Goal: Find specific page/section: Find specific page/section

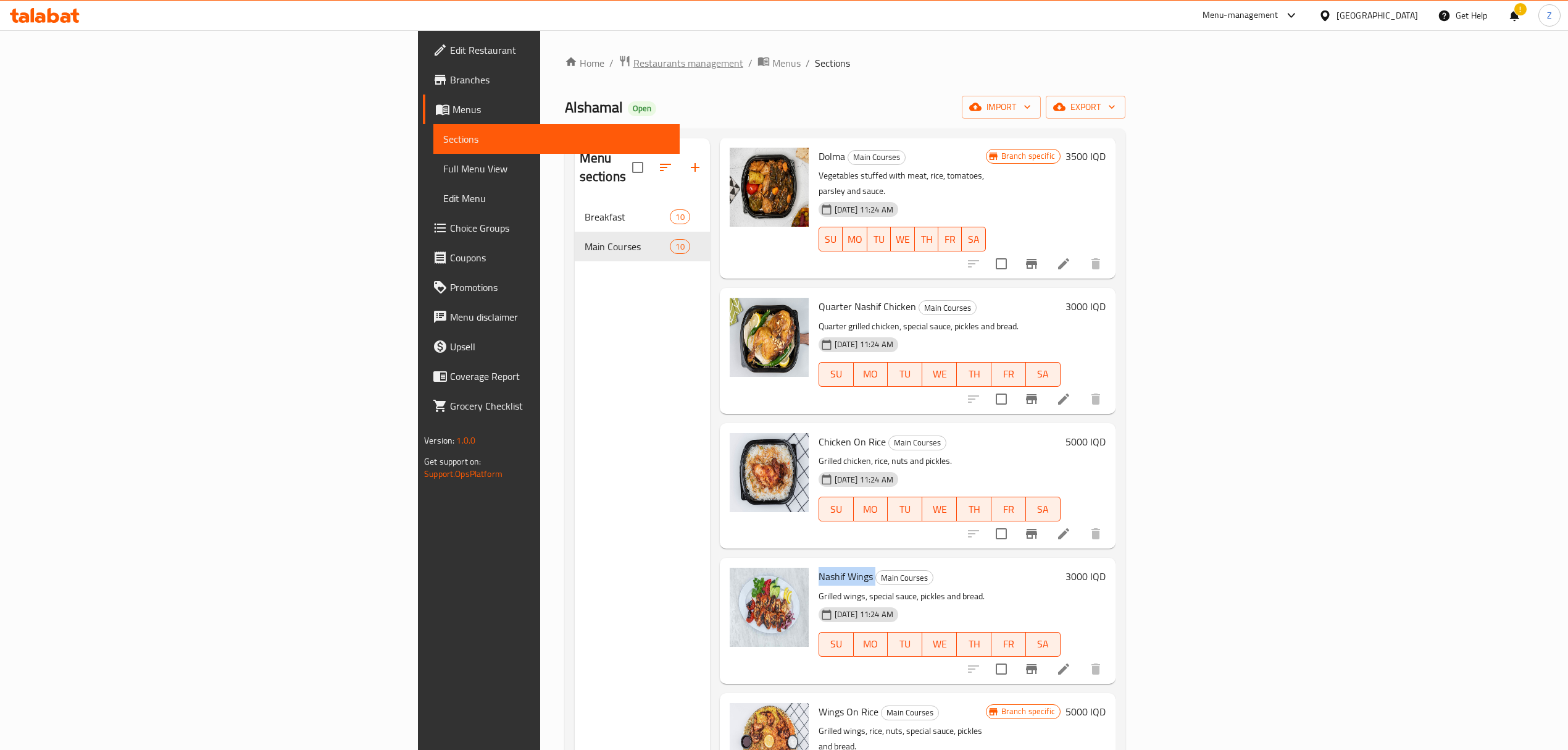
click at [633, 67] on span "Restaurants management" at bounding box center [688, 63] width 110 height 15
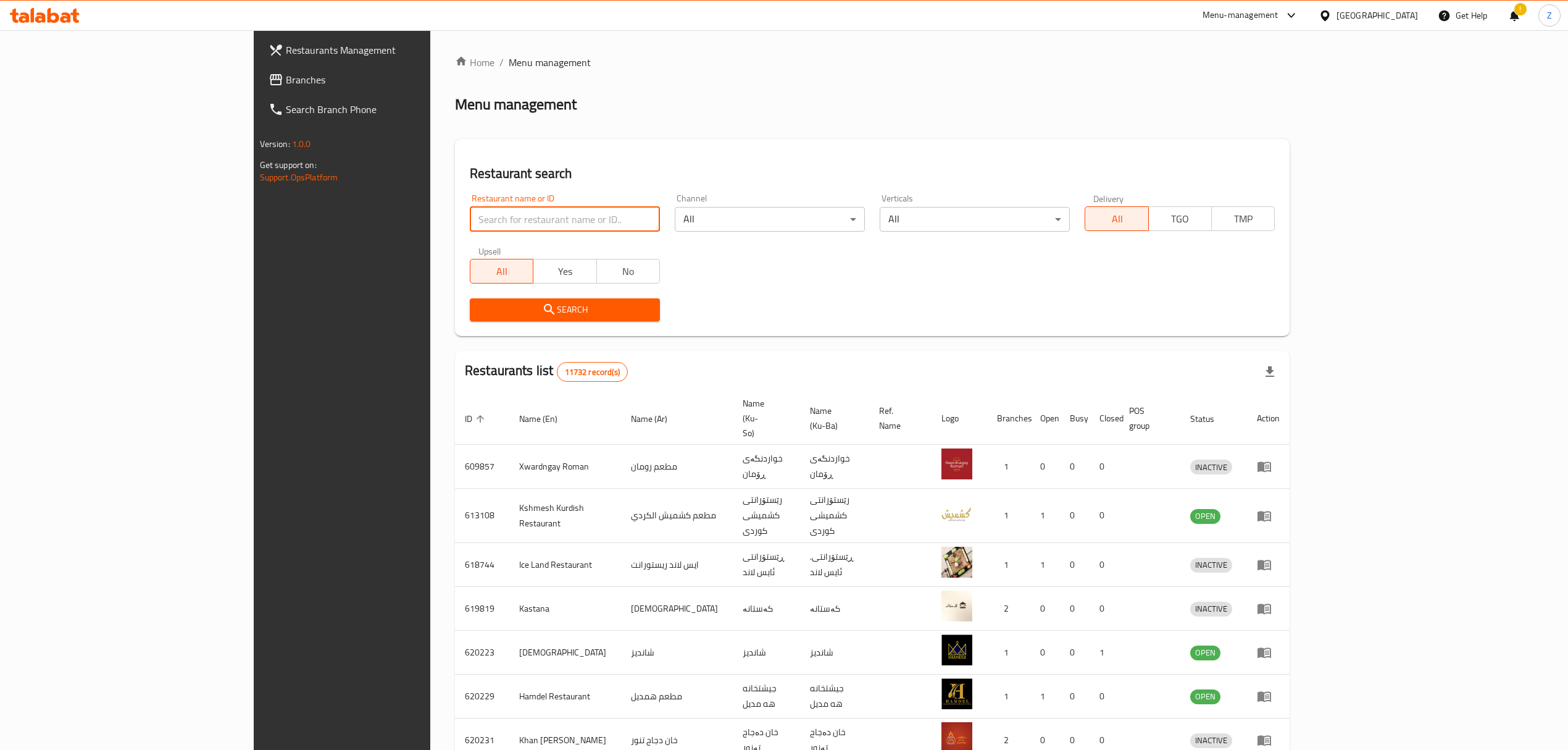
click at [470, 217] on input "search" at bounding box center [565, 219] width 190 height 25
paste input "Makolat NamNam"
click button "Search" at bounding box center [565, 309] width 190 height 23
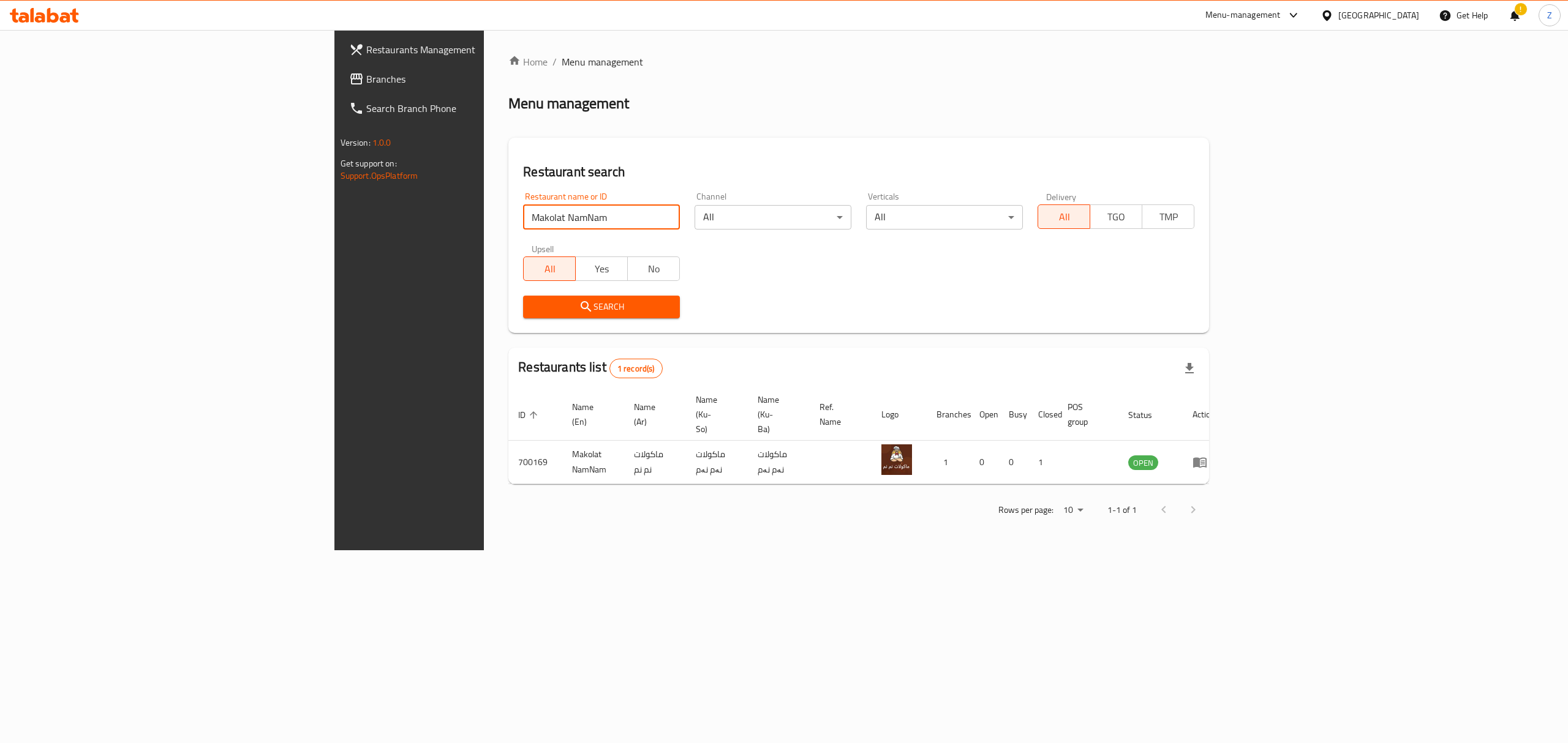
click at [523, 218] on input "Makolat NamNam" at bounding box center [601, 217] width 157 height 25
type input "t"
type input "Tajhezat Al Ghazal"
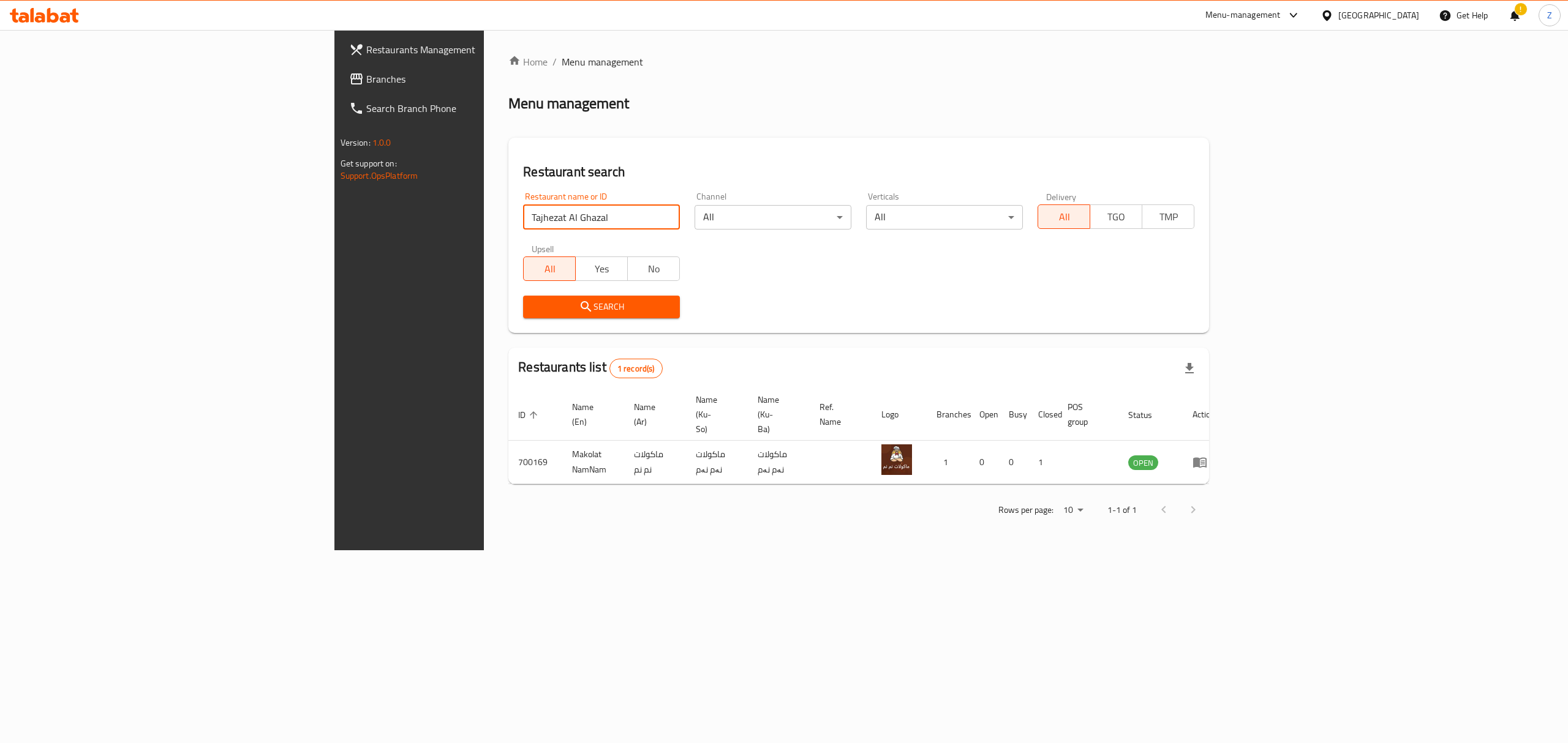
click button "Search" at bounding box center [601, 306] width 157 height 23
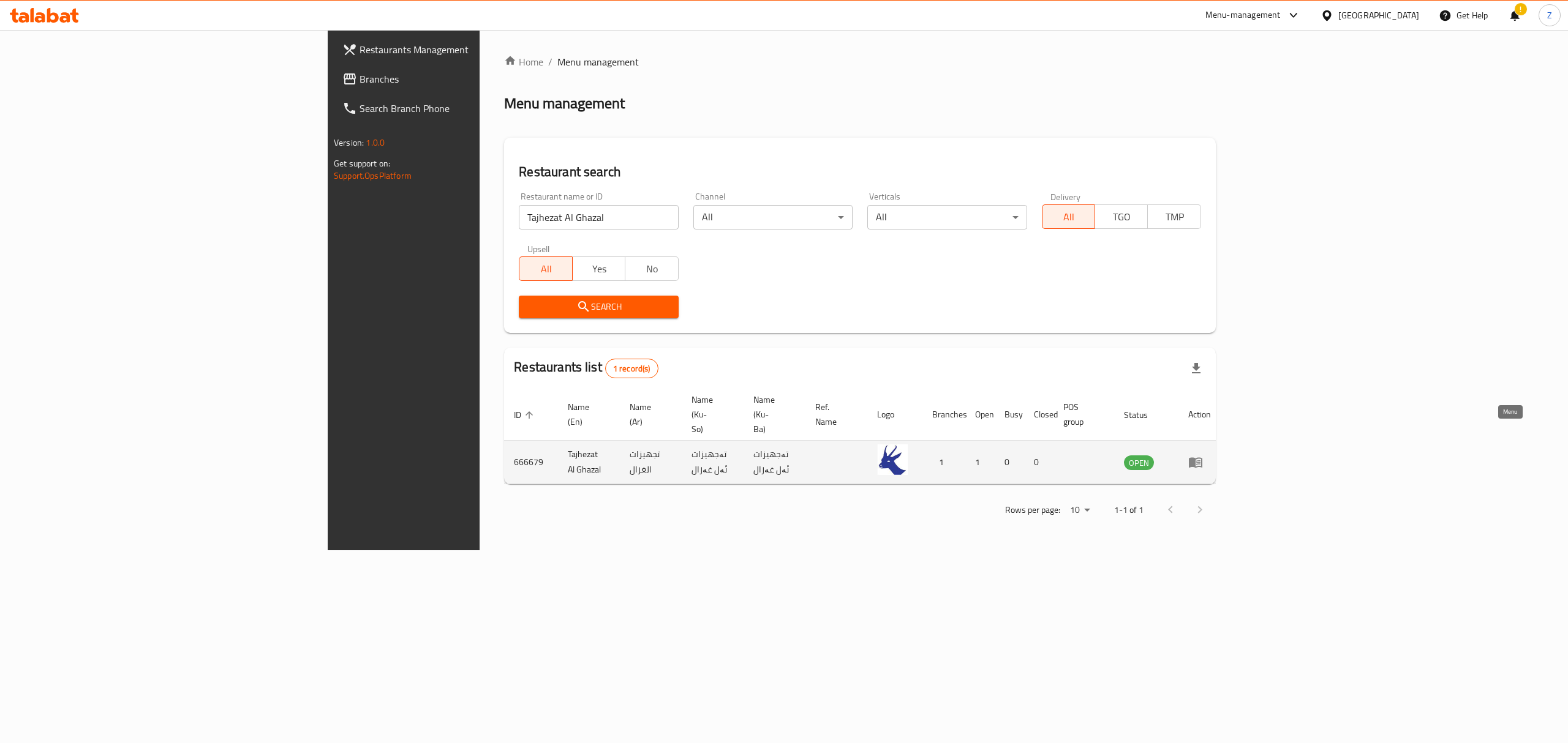
click at [1202, 455] on icon "enhanced table" at bounding box center [1196, 462] width 15 height 15
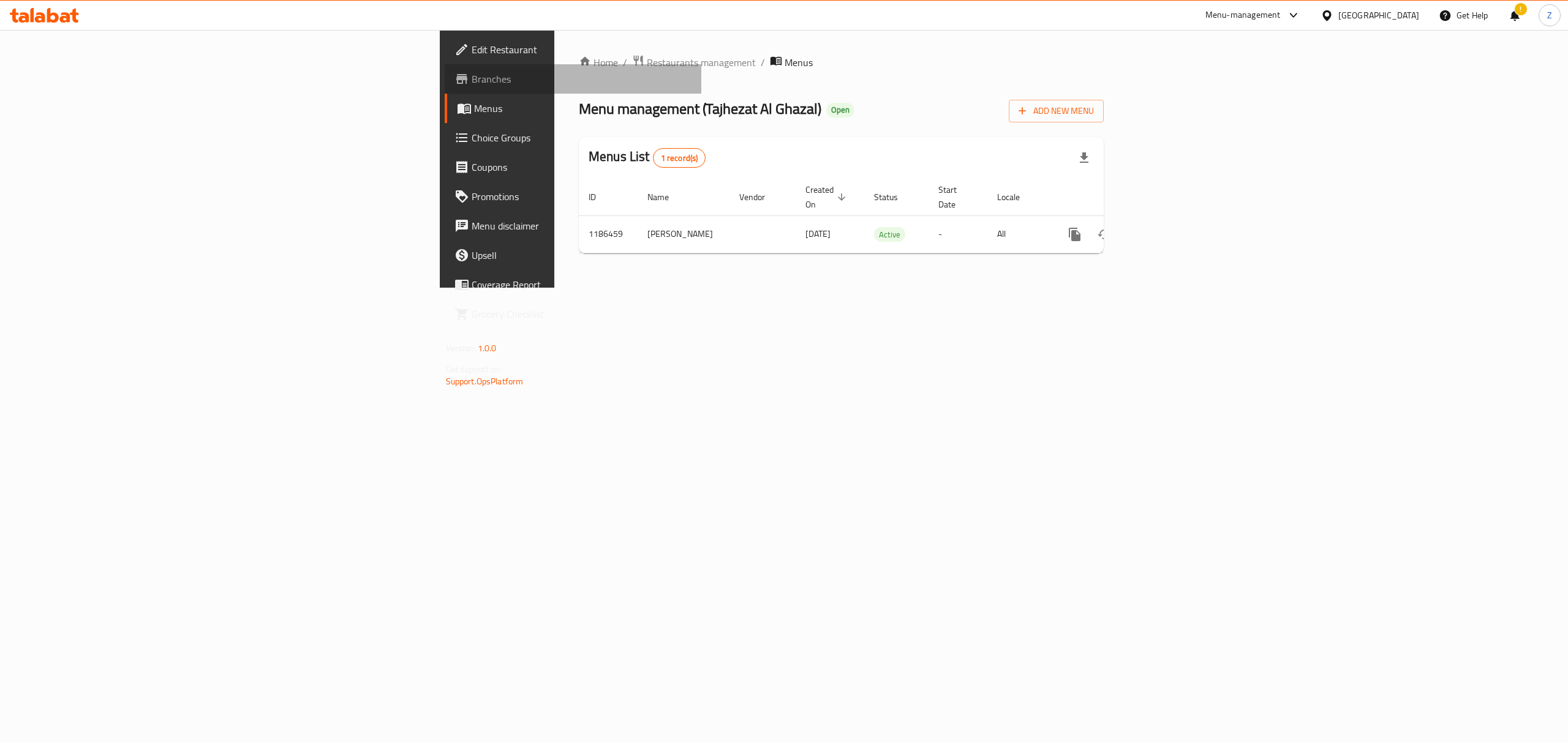
click at [472, 72] on span "Branches" at bounding box center [582, 79] width 221 height 15
